Goal: Check status

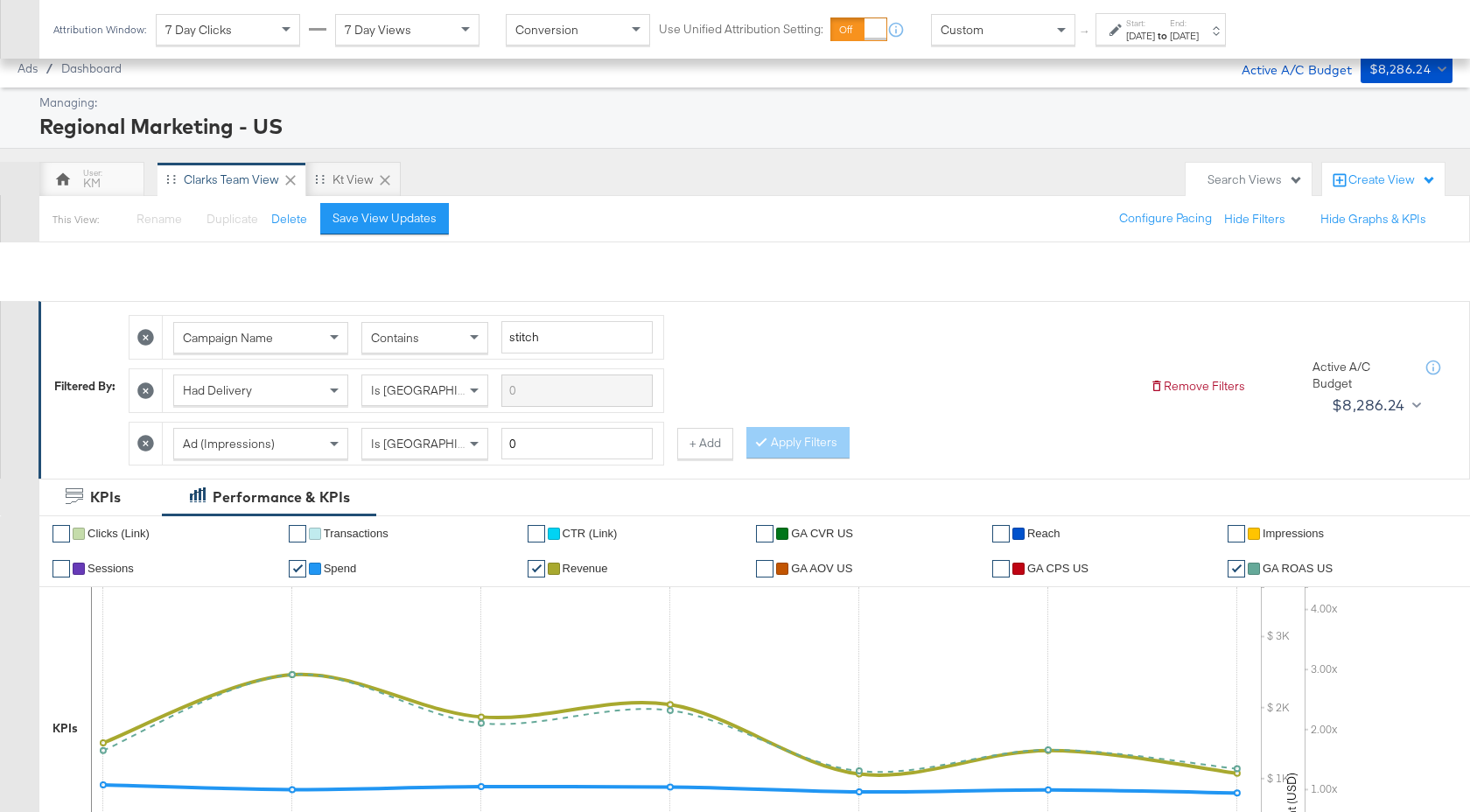
scroll to position [697, 0]
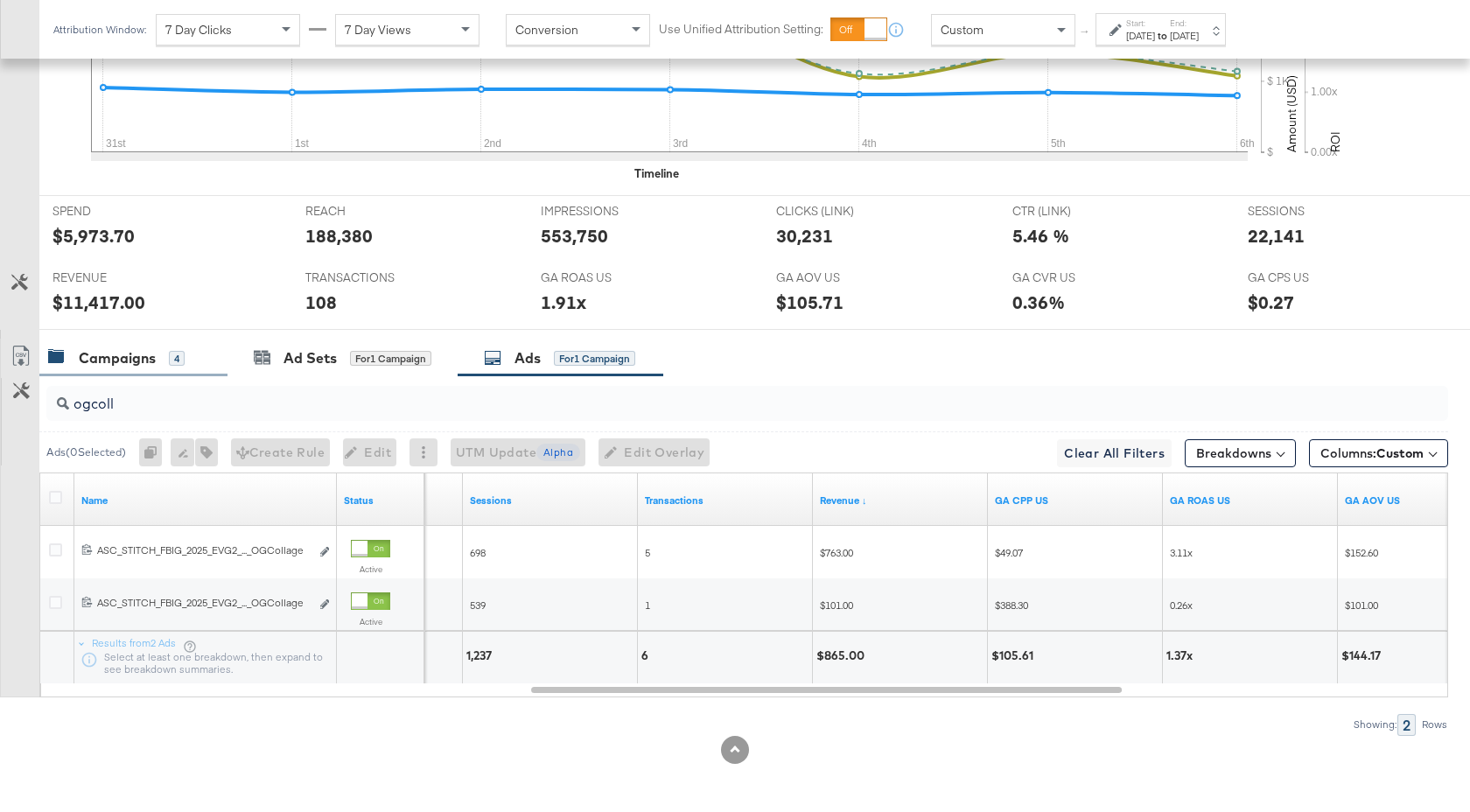
click at [115, 365] on div "Campaigns" at bounding box center [117, 358] width 77 height 20
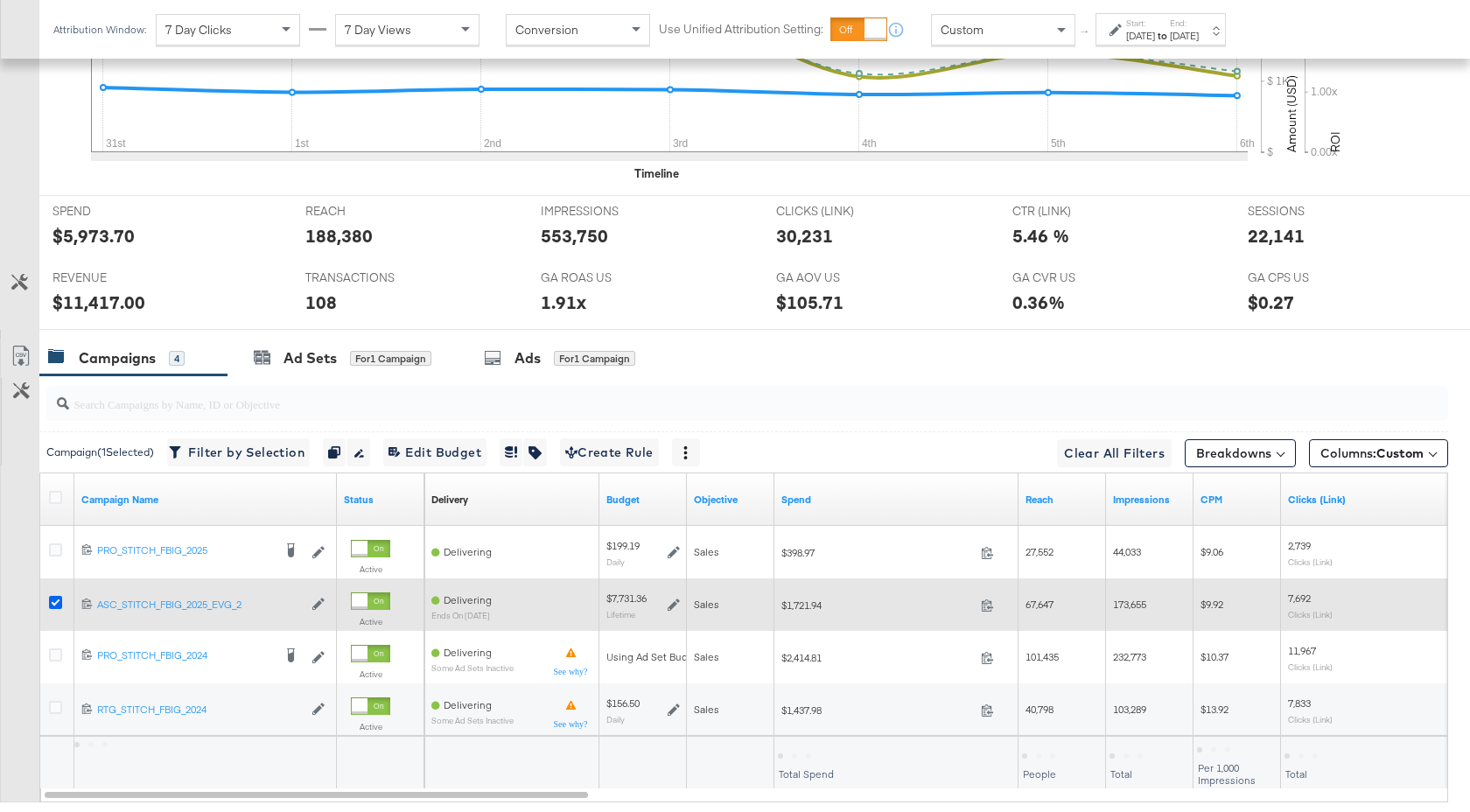
click at [60, 604] on icon at bounding box center [55, 601] width 13 height 13
click at [0, 0] on input "checkbox" at bounding box center [0, 0] width 0 height 0
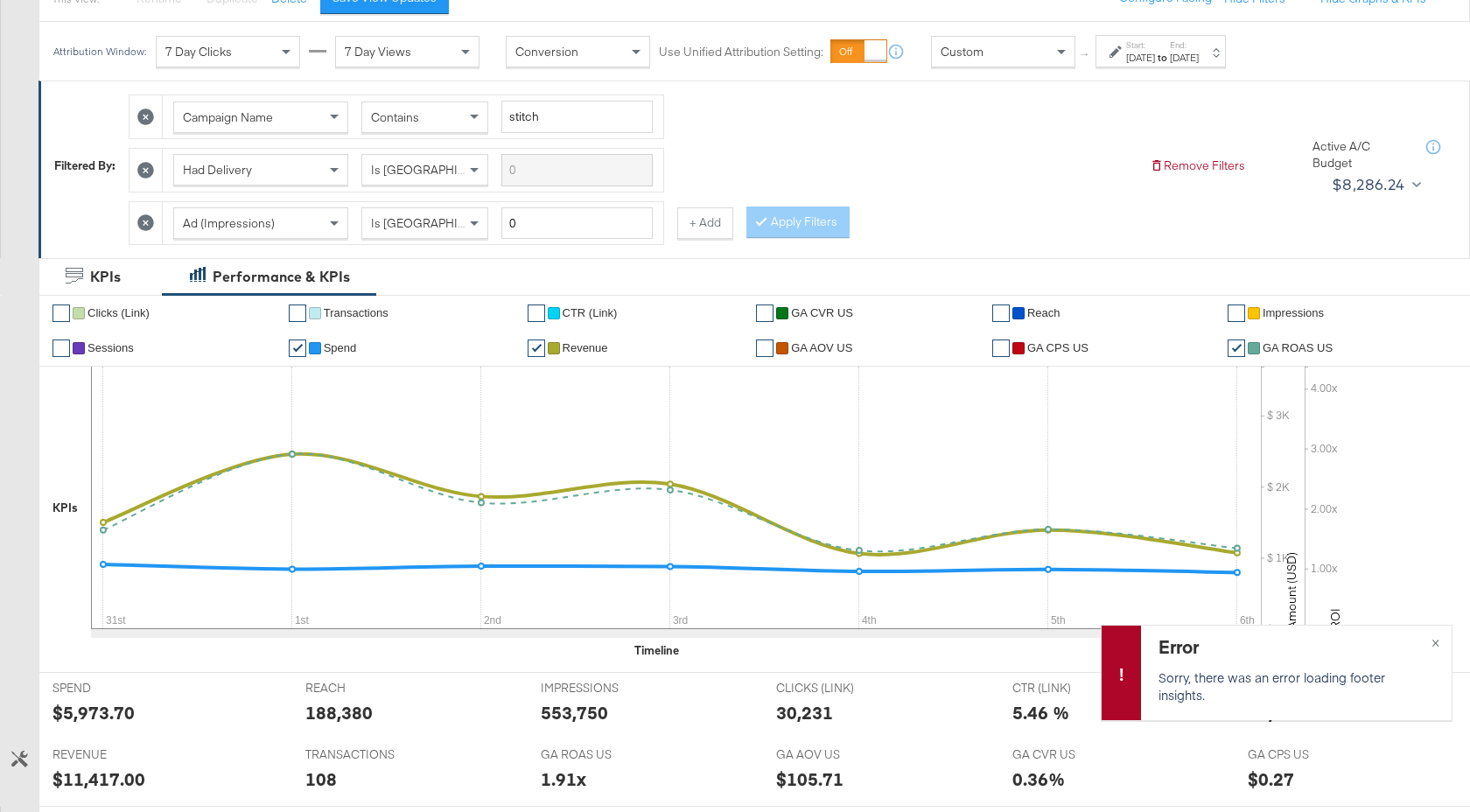
scroll to position [0, 0]
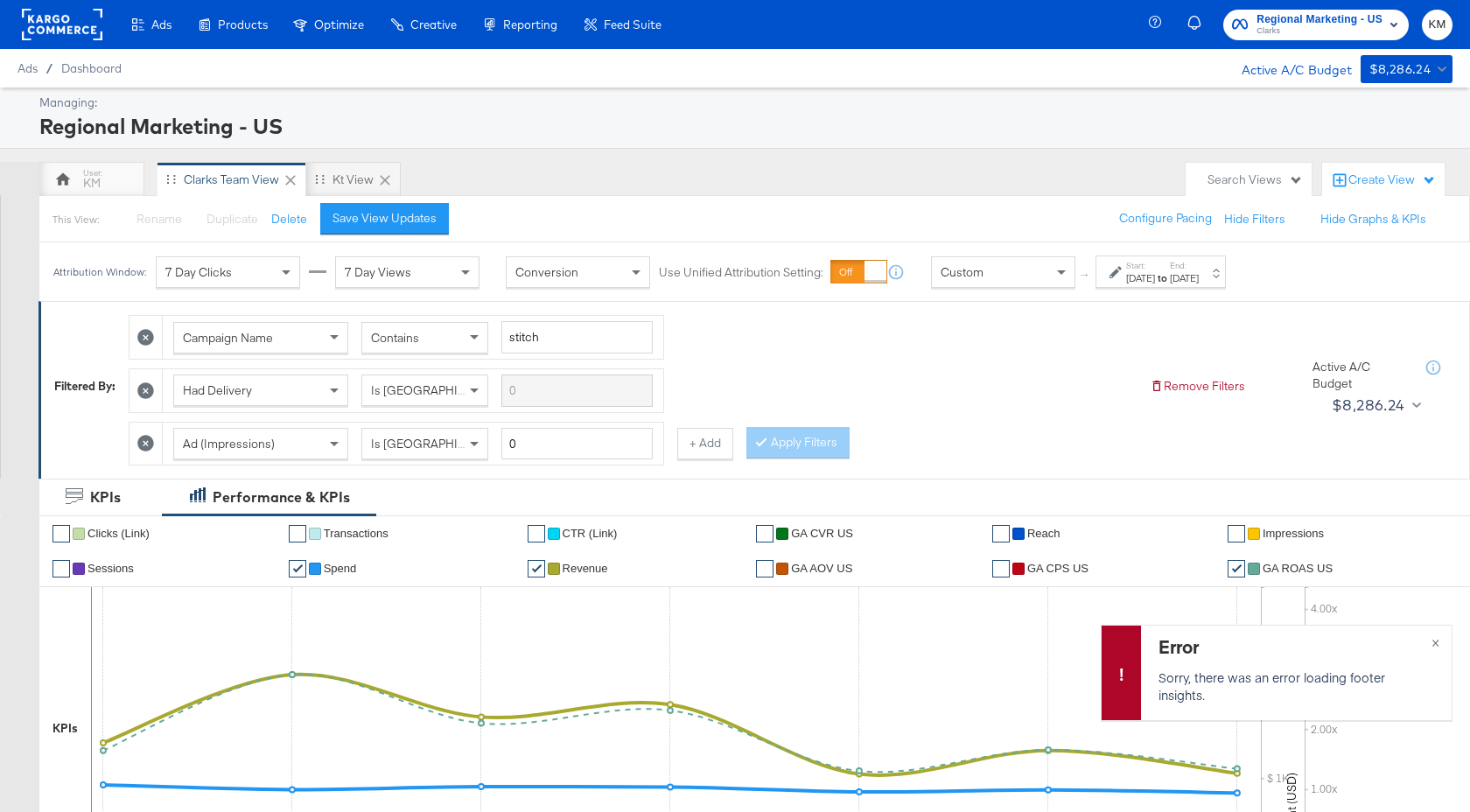
click at [1037, 275] on div "Custom" at bounding box center [1002, 272] width 143 height 30
click at [1170, 279] on strong "to" at bounding box center [1162, 277] width 15 height 13
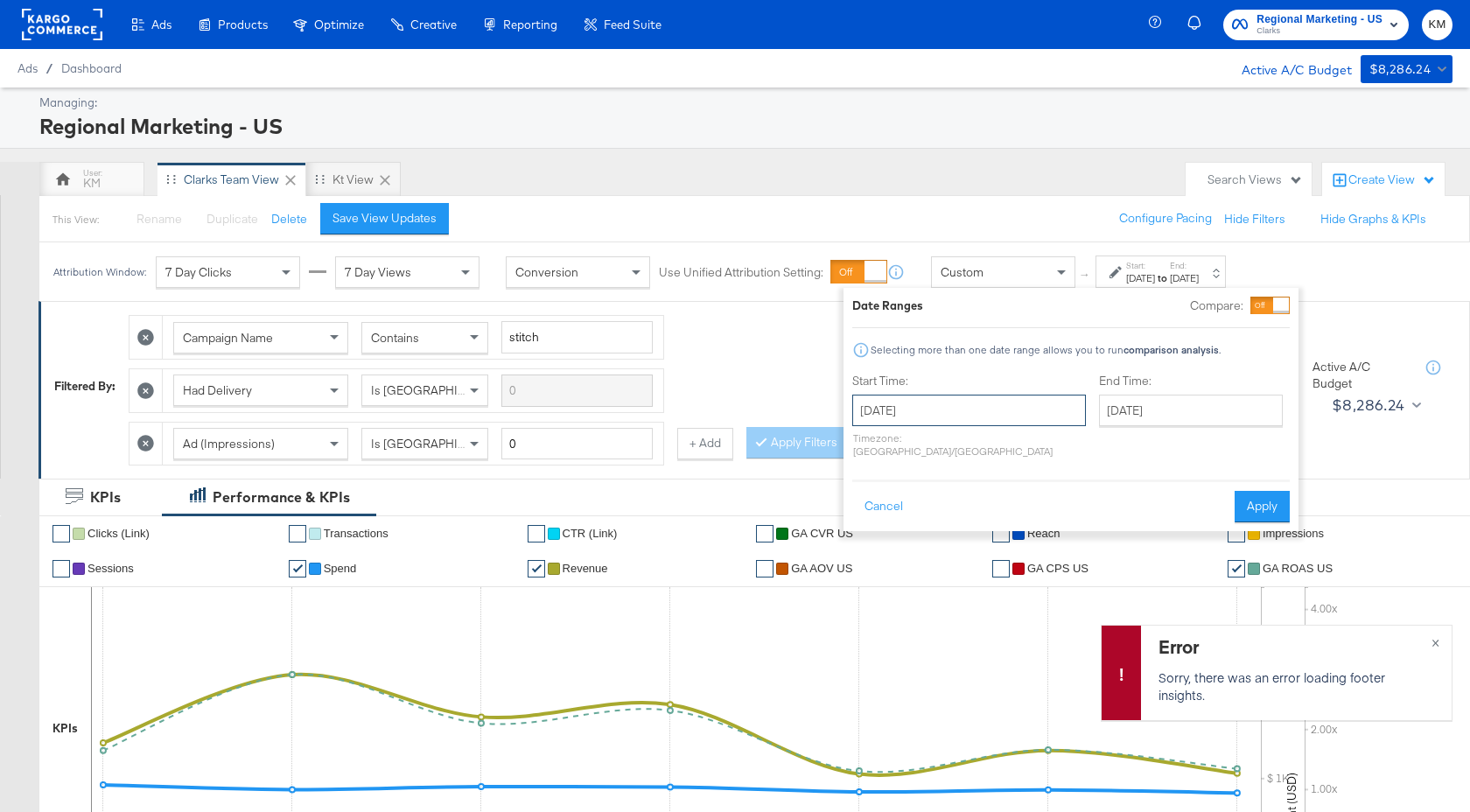
click at [1017, 401] on input "[DATE]" at bounding box center [968, 410] width 233 height 31
click at [871, 520] on td "3" at bounding box center [872, 523] width 30 height 25
type input "[DATE]"
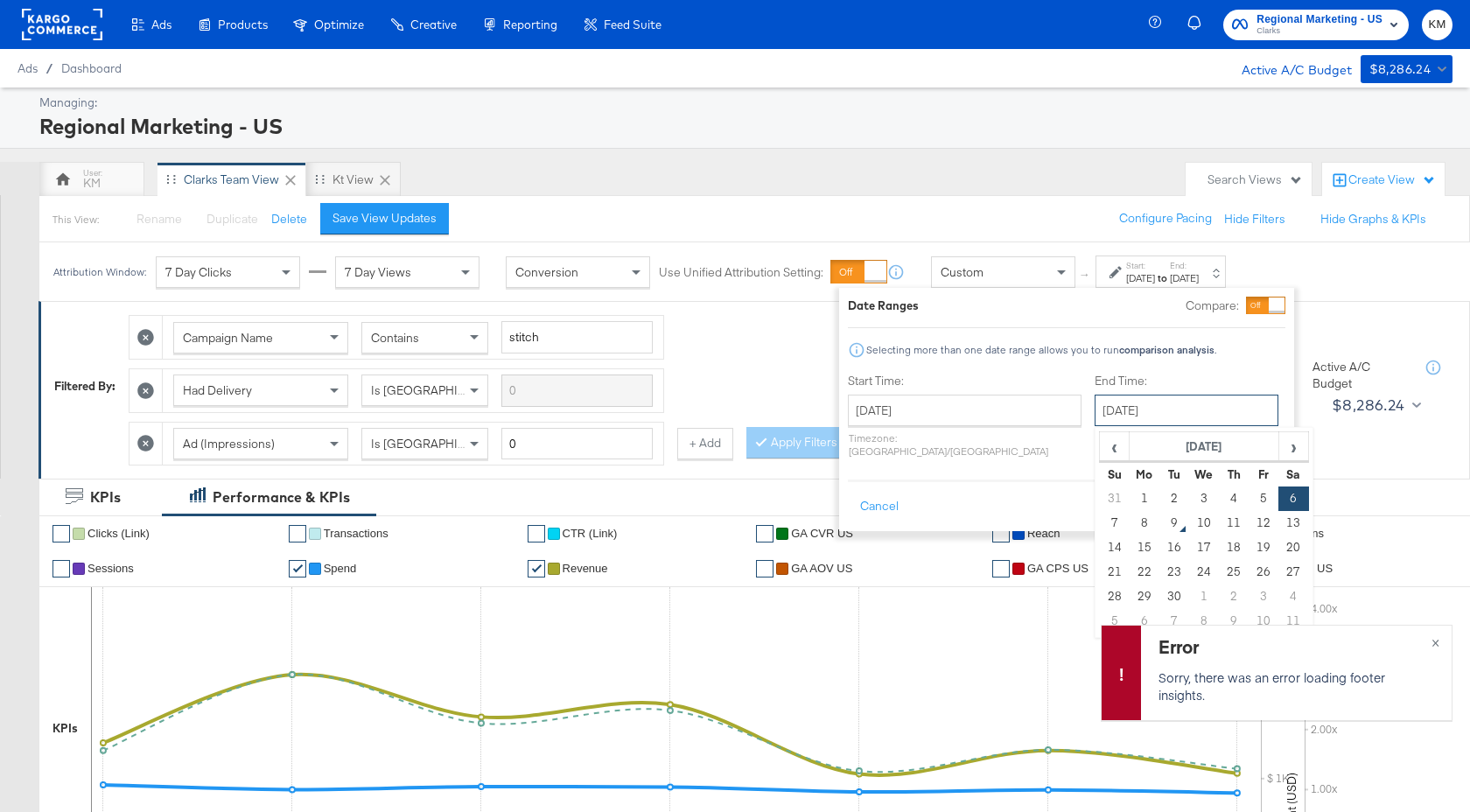
click at [1111, 418] on input "[DATE]" at bounding box center [1186, 410] width 184 height 31
click at [1100, 524] on td "7" at bounding box center [1115, 523] width 30 height 25
type input "[DATE]"
click at [1241, 498] on button "Apply" at bounding box center [1257, 506] width 55 height 31
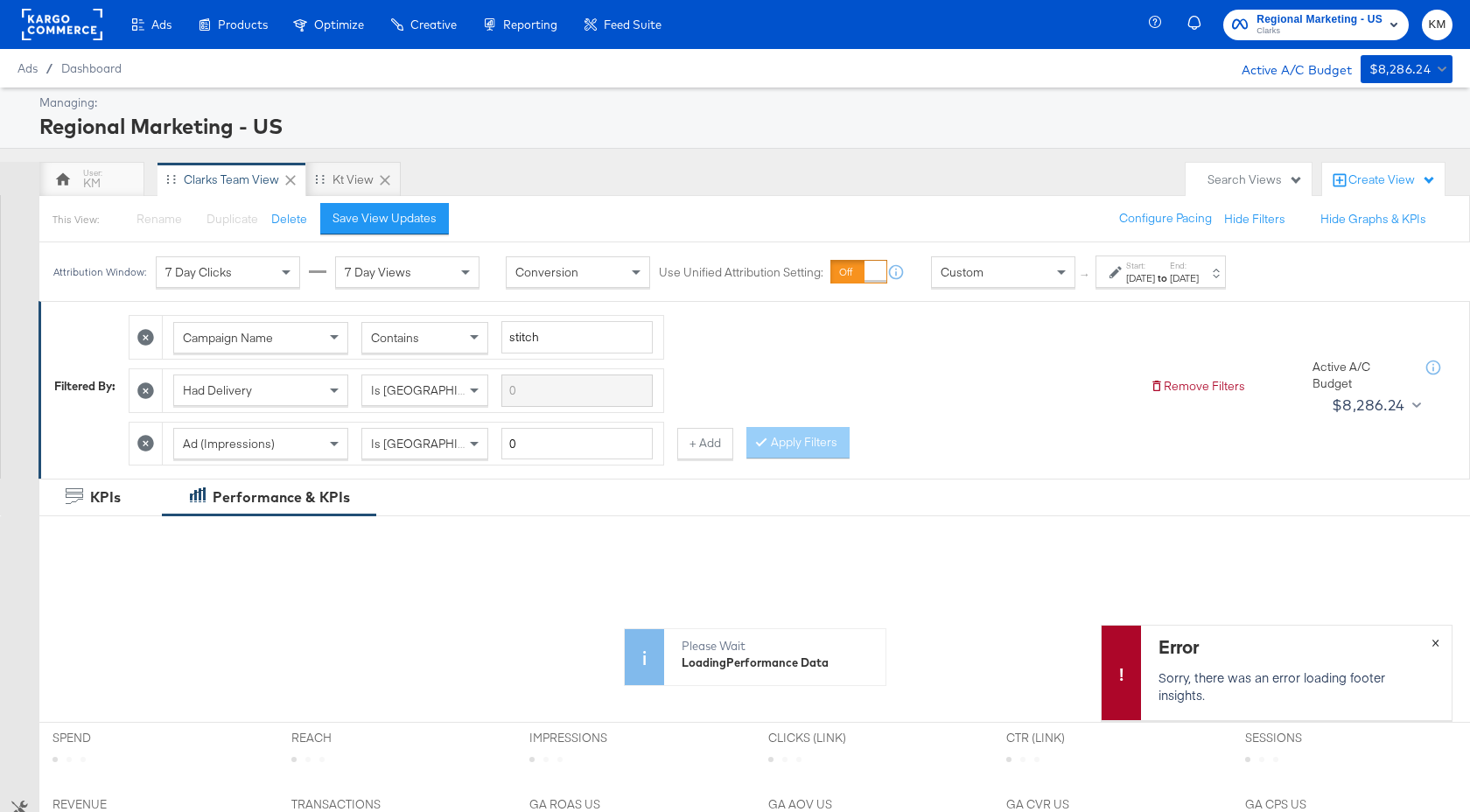
click at [1434, 642] on span "×" at bounding box center [1436, 641] width 8 height 20
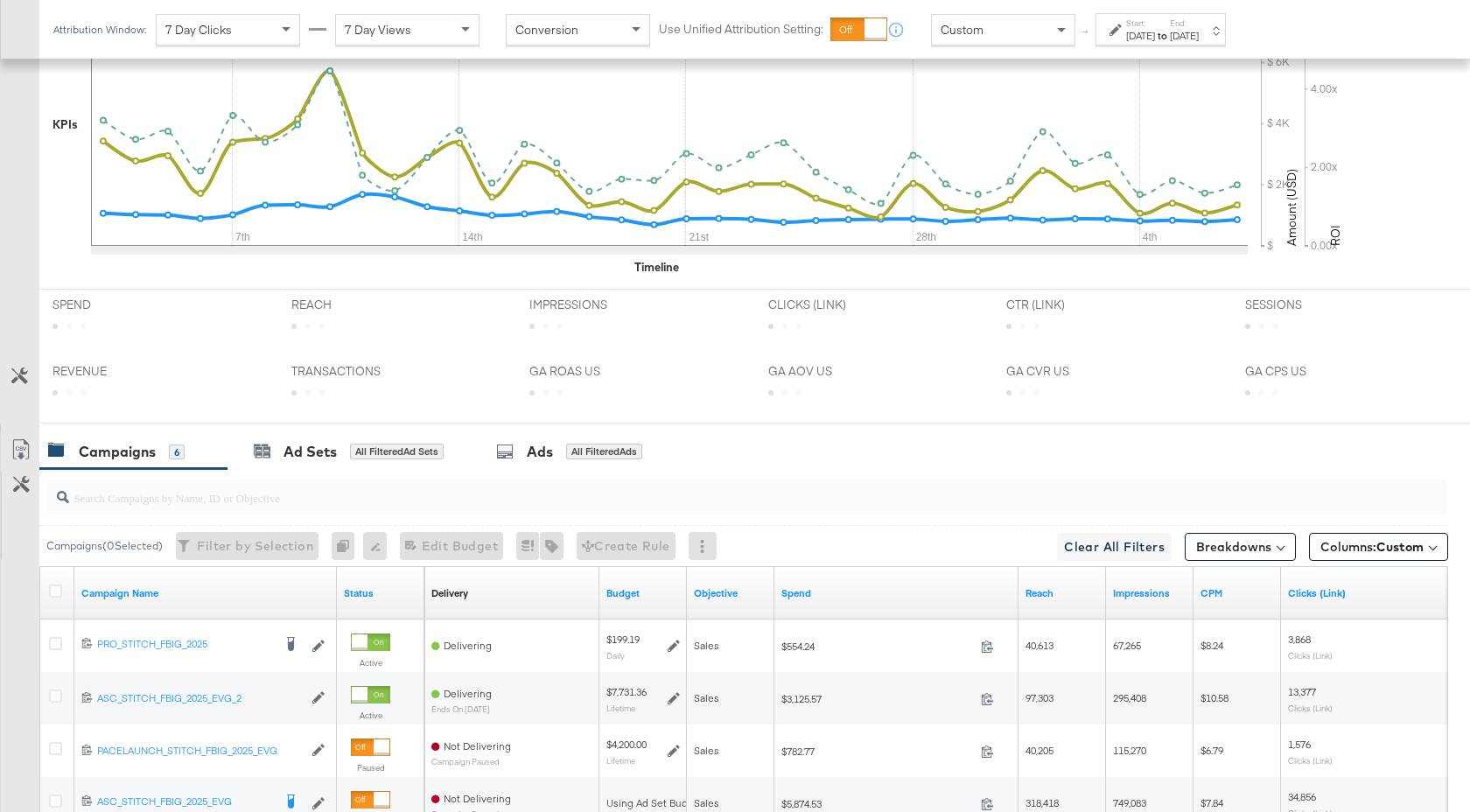
scroll to position [906, 0]
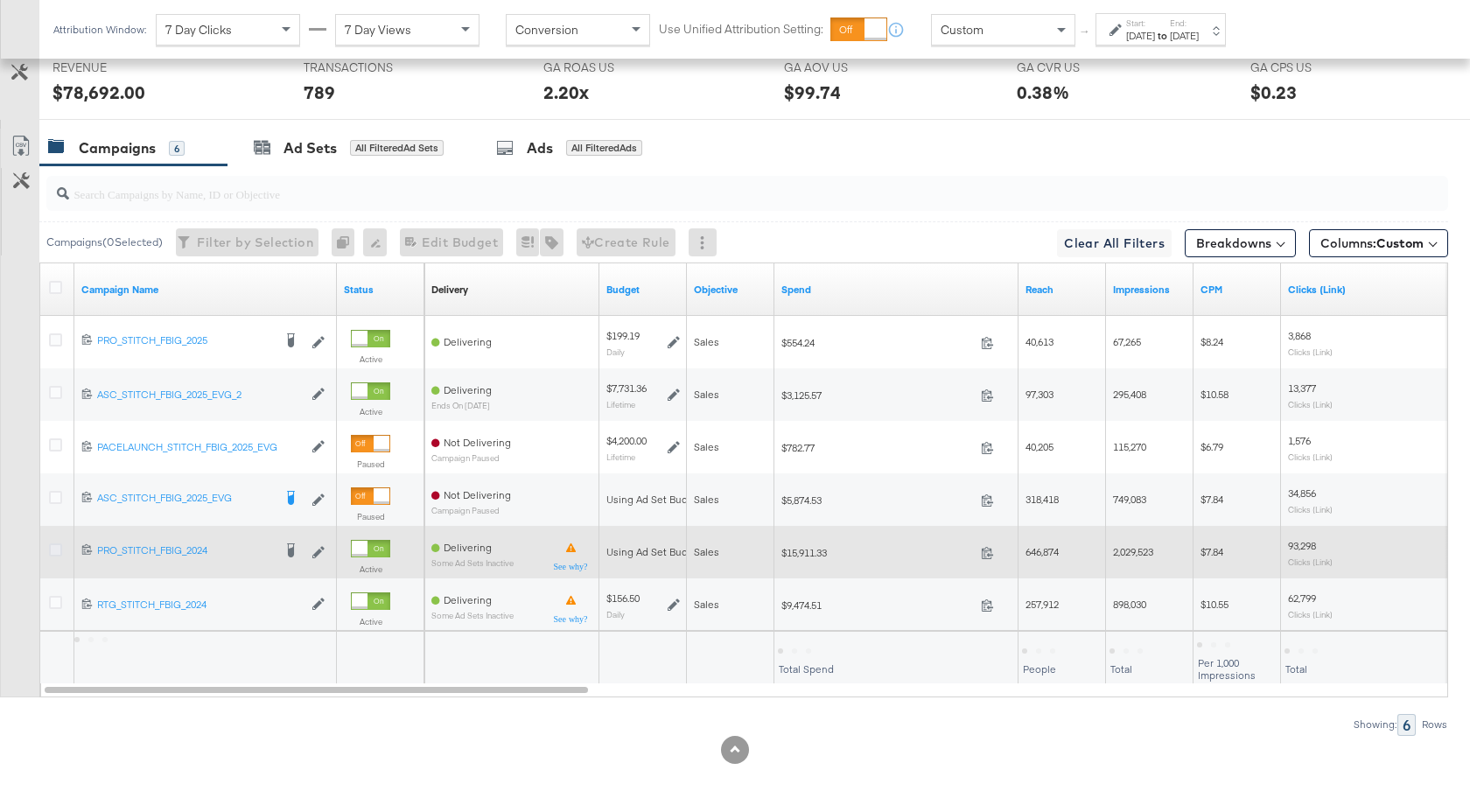
click at [54, 546] on icon at bounding box center [55, 549] width 13 height 13
click at [0, 0] on input "checkbox" at bounding box center [0, 0] width 0 height 0
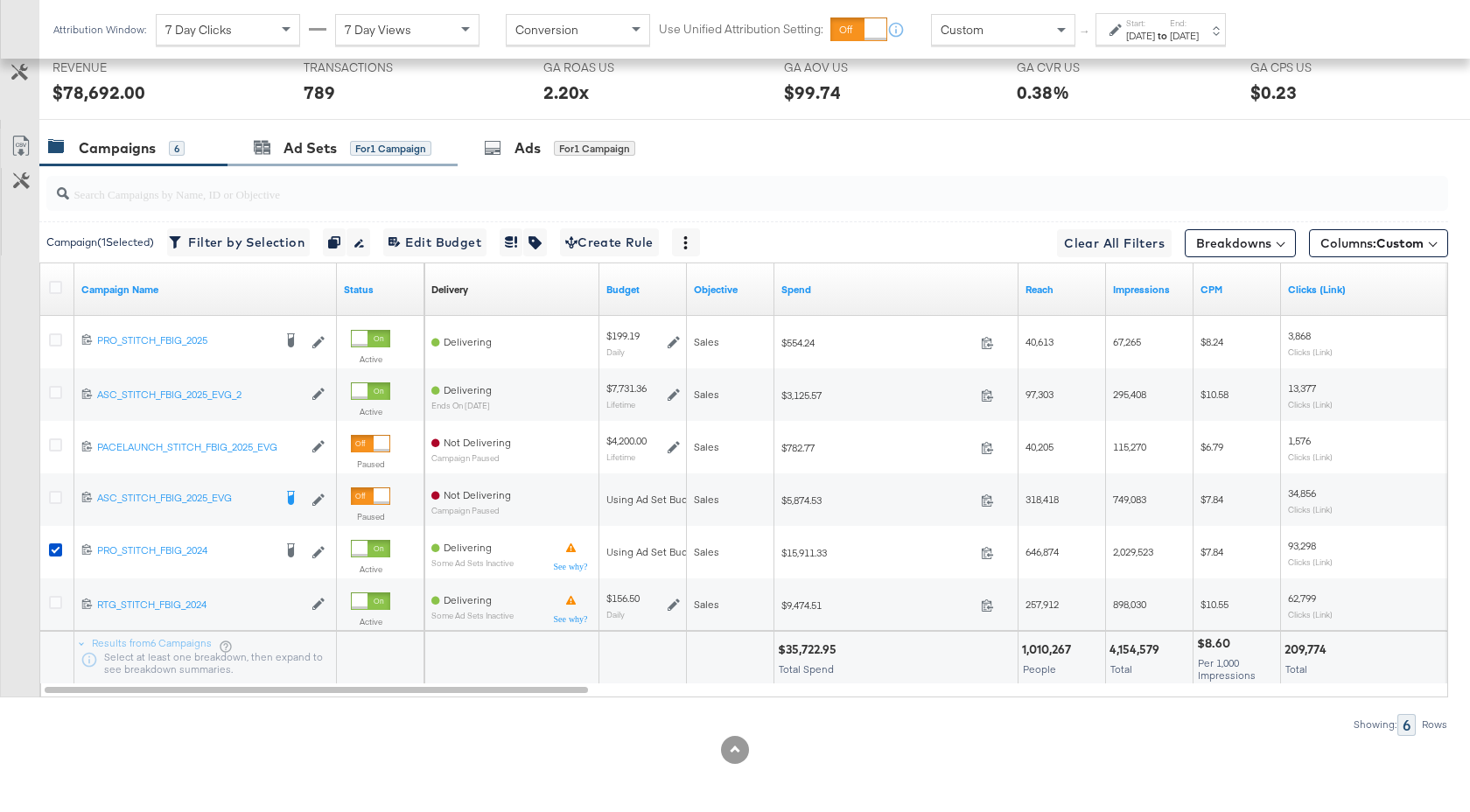
click at [311, 135] on div "Ad Sets for 1 Campaign" at bounding box center [343, 149] width 230 height 37
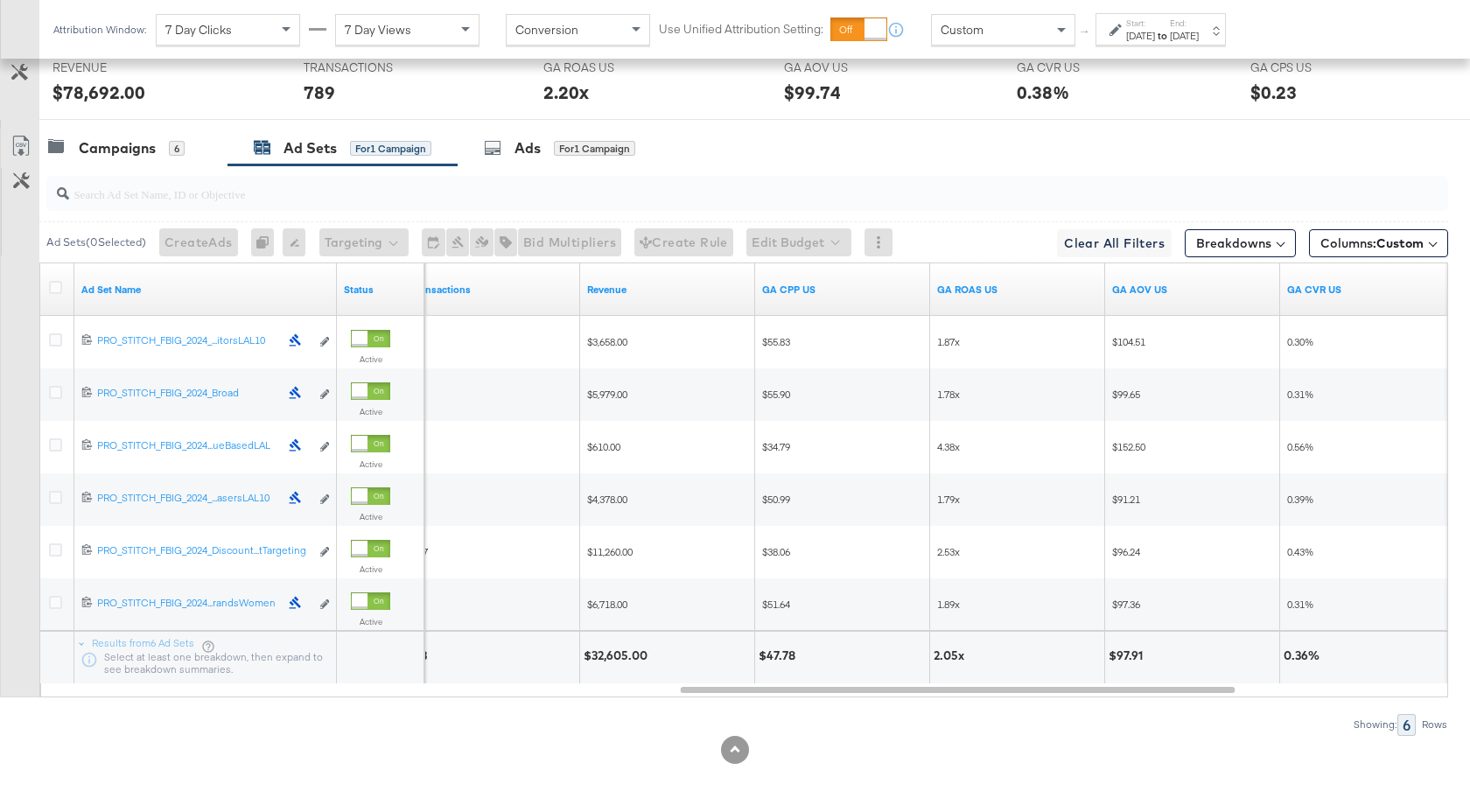
click at [1198, 31] on div "[DATE]" at bounding box center [1183, 35] width 29 height 14
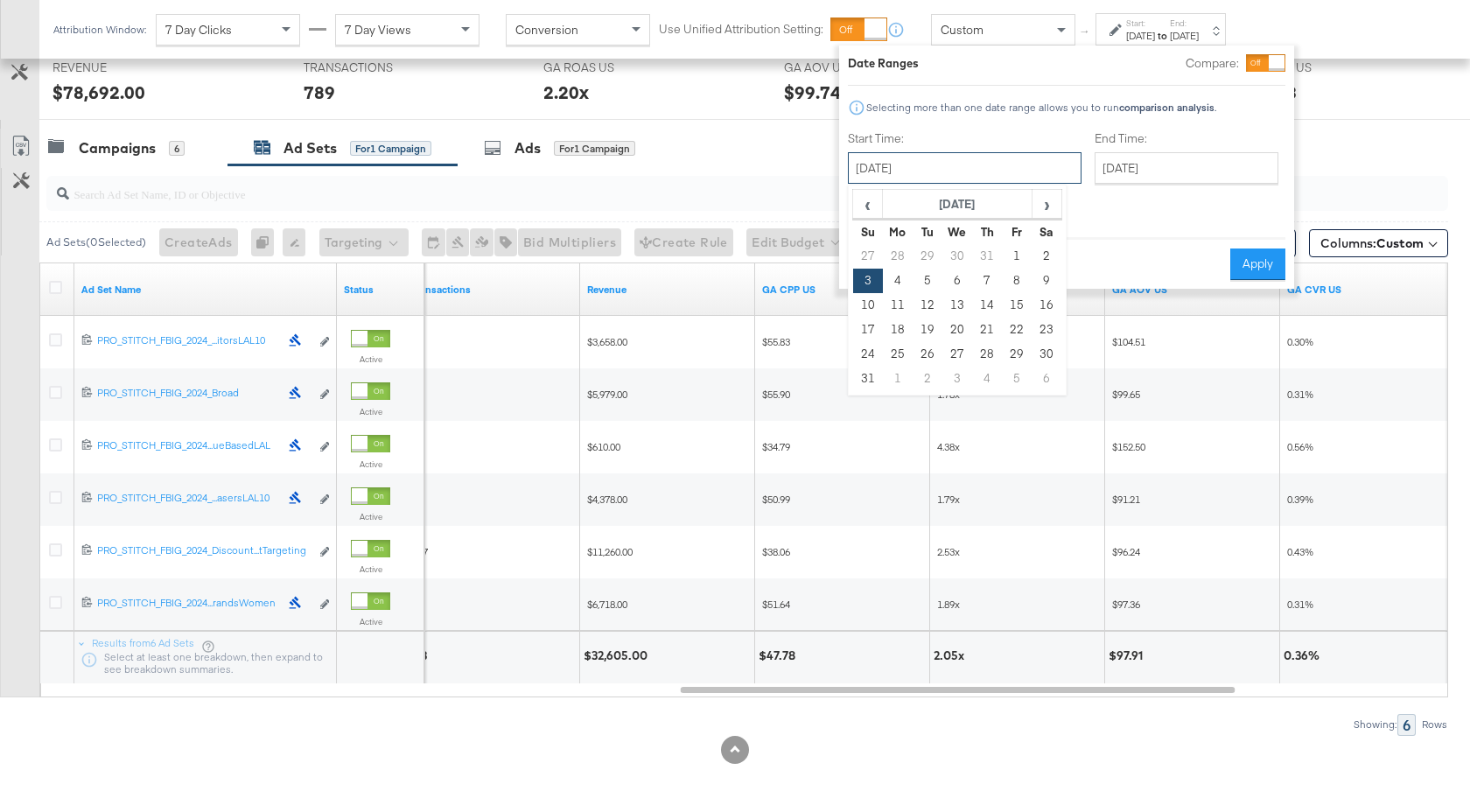
click at [999, 165] on input "[DATE]" at bounding box center [964, 168] width 233 height 31
click at [1039, 211] on span "›" at bounding box center [1047, 204] width 28 height 27
click at [956, 262] on td "3" at bounding box center [957, 256] width 30 height 25
type input "[DATE]"
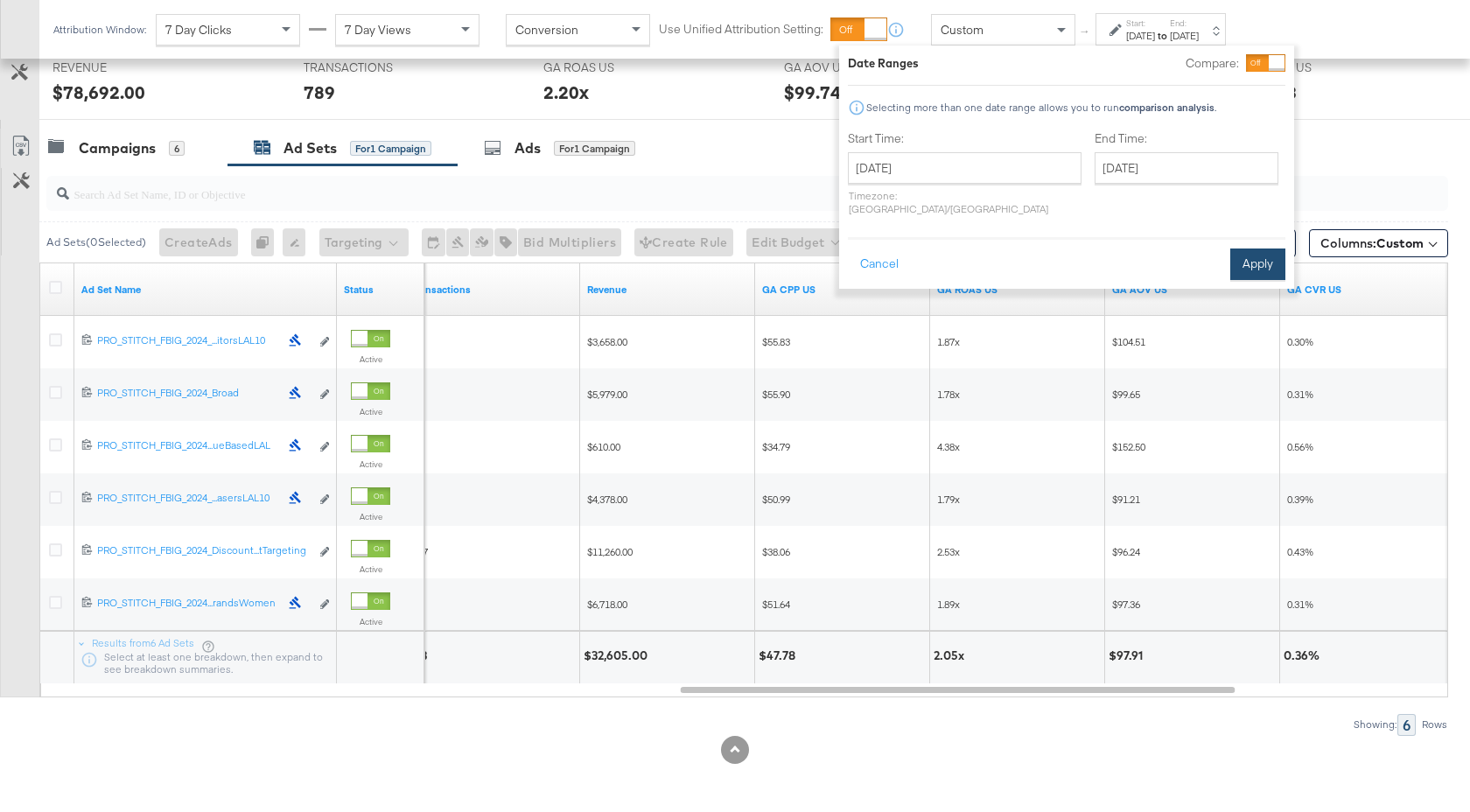
click at [1248, 250] on button "Apply" at bounding box center [1257, 264] width 55 height 31
